Goal: Task Accomplishment & Management: Use online tool/utility

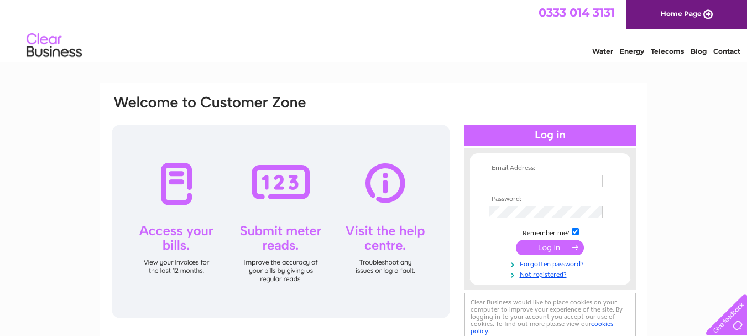
type input "d.aves@btconnect.com"
click at [552, 244] on input "submit" at bounding box center [550, 246] width 68 height 15
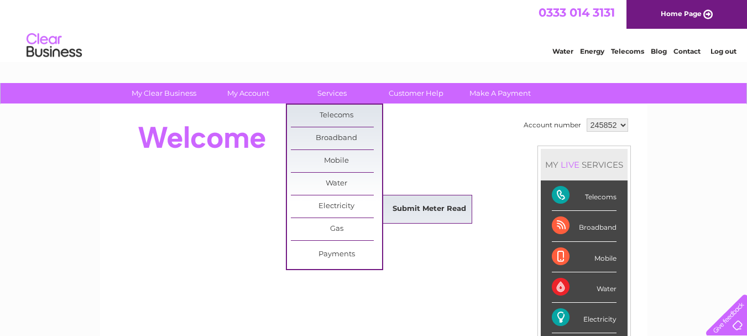
click at [413, 203] on link "Submit Meter Read" at bounding box center [429, 209] width 91 height 22
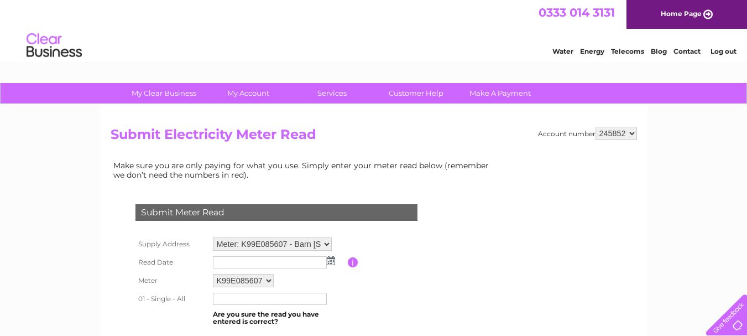
click at [331, 260] on img at bounding box center [331, 260] width 8 height 9
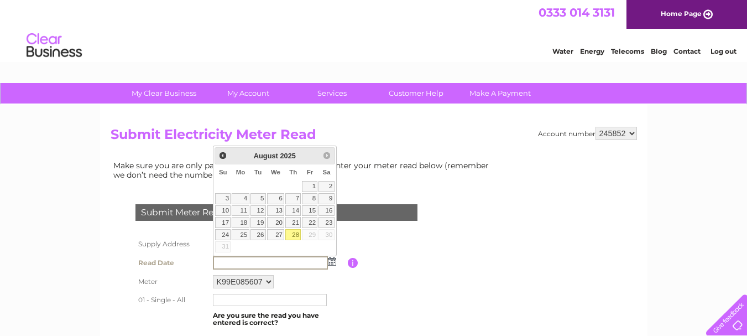
click at [295, 234] on link "28" at bounding box center [292, 234] width 15 height 11
type input "[DATE]"
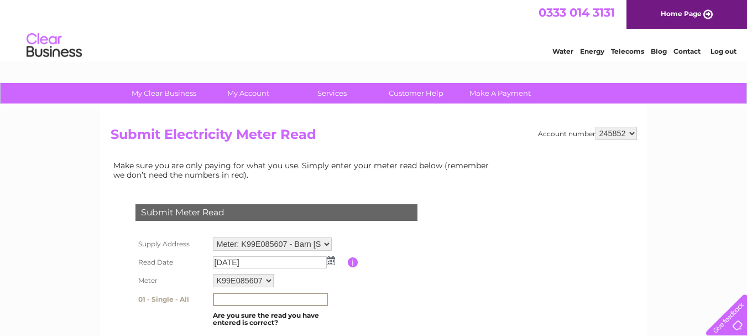
click at [269, 295] on input "text" at bounding box center [270, 298] width 115 height 13
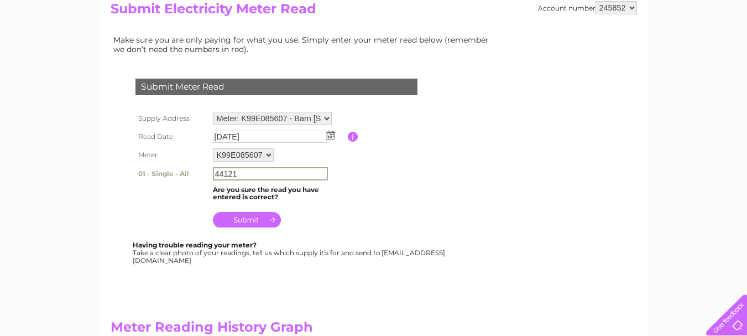
scroll to position [133, 0]
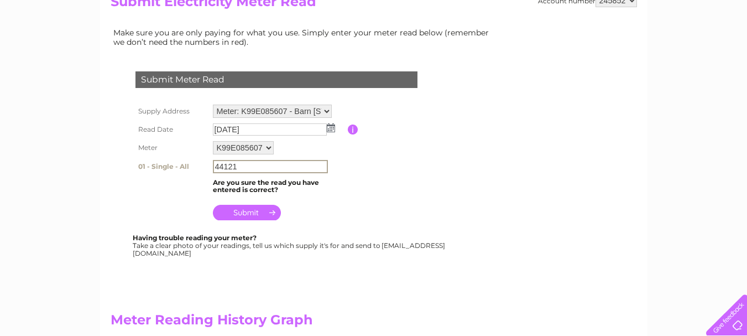
type input "44121"
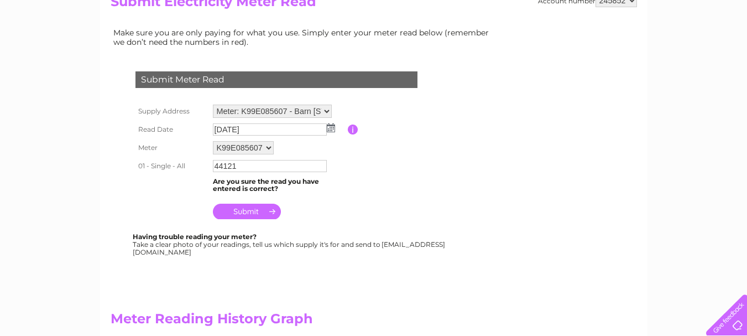
click at [244, 209] on input "submit" at bounding box center [247, 210] width 68 height 15
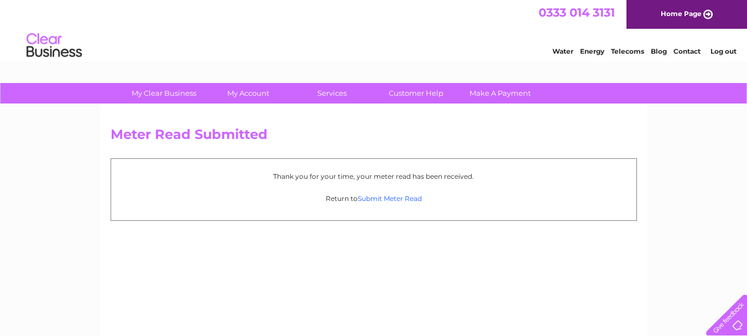
click at [371, 196] on link "Submit Meter Read" at bounding box center [390, 198] width 64 height 8
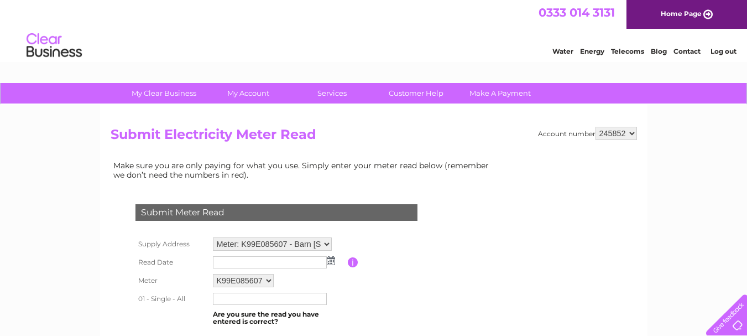
click at [327, 243] on select "Meter: K99E085607 - Barn [STREET_ADDRESS][PERSON_NAME] Meter: L76E016862 - Barn…" at bounding box center [272, 243] width 119 height 13
select select "131446"
click at [213, 237] on select "Meter: K99E085607 - Barn [STREET_ADDRESS][PERSON_NAME] Meter: L76E016862 - Barn…" at bounding box center [272, 244] width 119 height 14
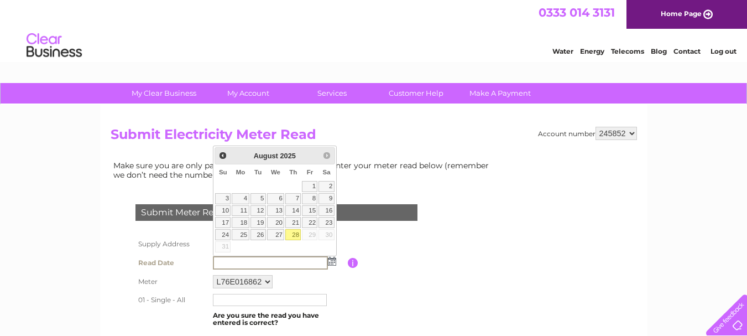
click at [296, 232] on link "28" at bounding box center [292, 234] width 15 height 11
type input "[DATE]"
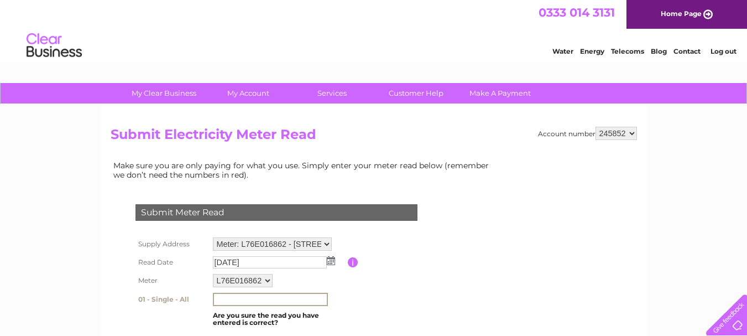
click at [279, 299] on input "text" at bounding box center [270, 298] width 115 height 13
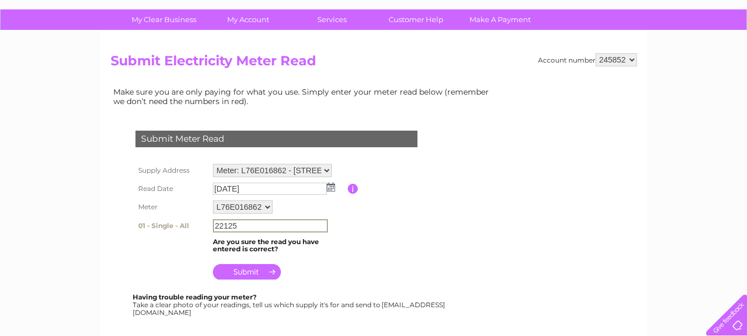
scroll to position [103, 0]
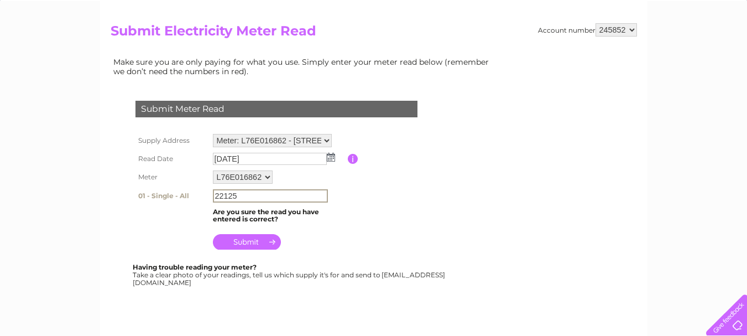
type input "22125"
click at [240, 240] on input "submit" at bounding box center [247, 240] width 68 height 15
